Goal: Navigation & Orientation: Find specific page/section

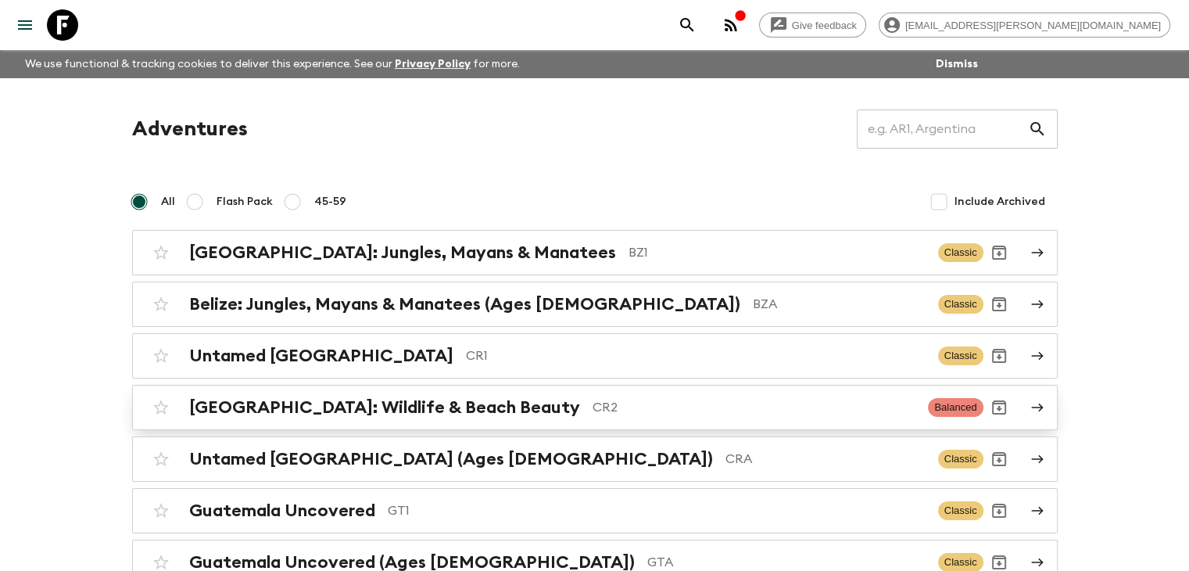
click at [436, 410] on h2 "[GEOGRAPHIC_DATA]: Wildlife & Beach Beauty" at bounding box center [384, 407] width 391 height 20
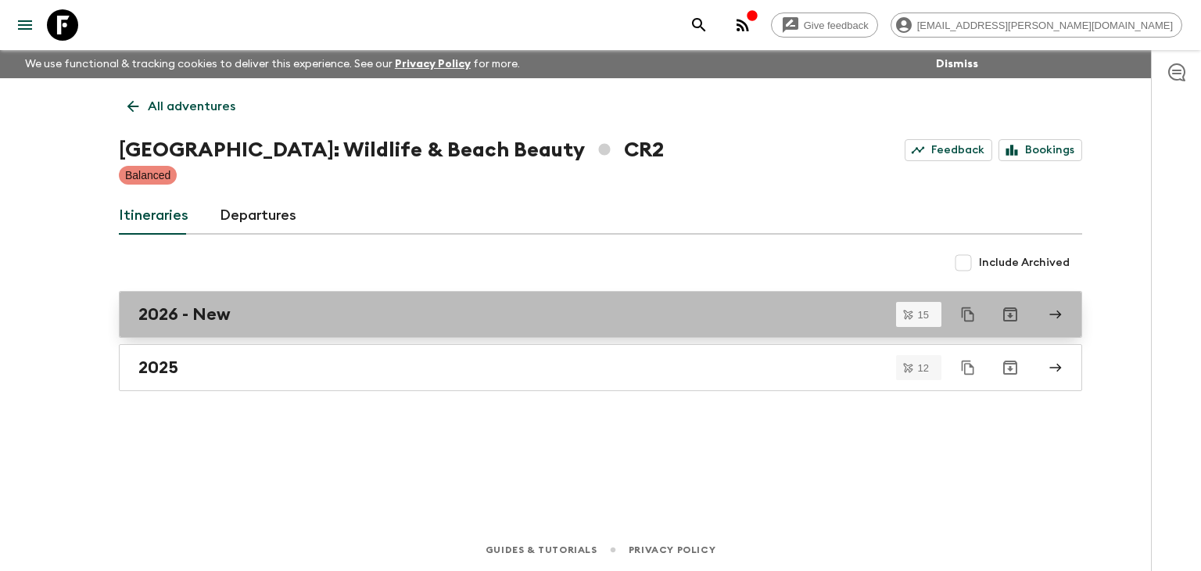
click at [188, 320] on h2 "2026 - New" at bounding box center [184, 314] width 92 height 20
